Goal: Task Accomplishment & Management: Manage account settings

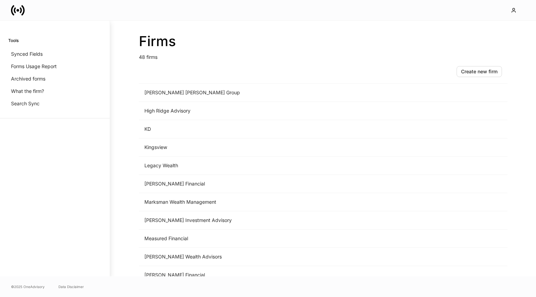
scroll to position [705, 0]
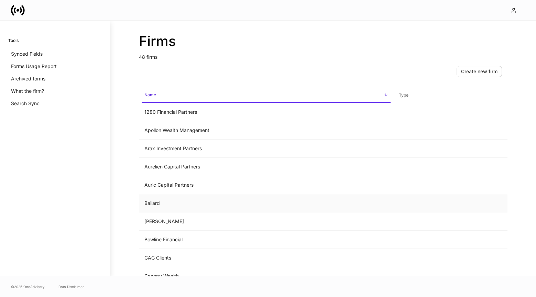
click at [177, 208] on td "Bailard" at bounding box center [266, 203] width 254 height 18
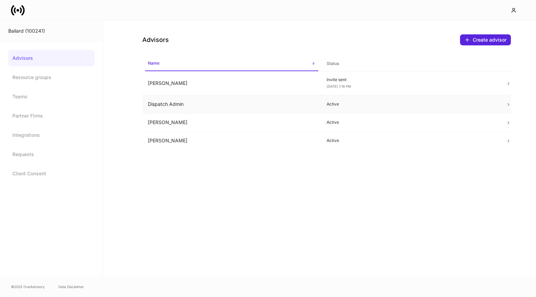
click at [269, 104] on td "Dispatch Admin" at bounding box center [231, 104] width 179 height 18
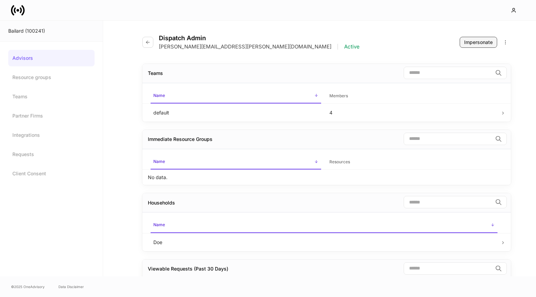
click at [474, 39] on div "Impersonate" at bounding box center [478, 42] width 29 height 7
